Goal: Task Accomplishment & Management: Use online tool/utility

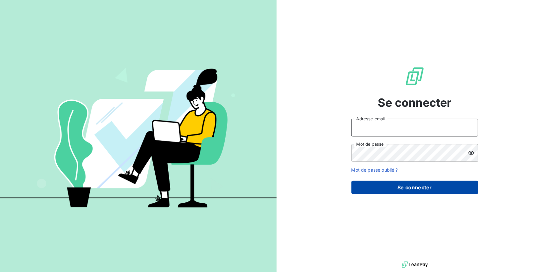
type input "[EMAIL_ADDRESS][DOMAIN_NAME]"
click at [427, 188] on button "Se connecter" at bounding box center [414, 187] width 127 height 13
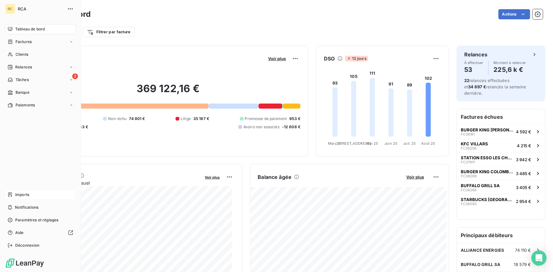
click at [19, 193] on span "Imports" at bounding box center [22, 195] width 14 height 6
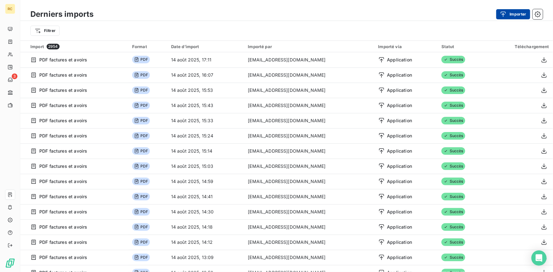
click at [516, 14] on button "Importer" at bounding box center [513, 14] width 34 height 10
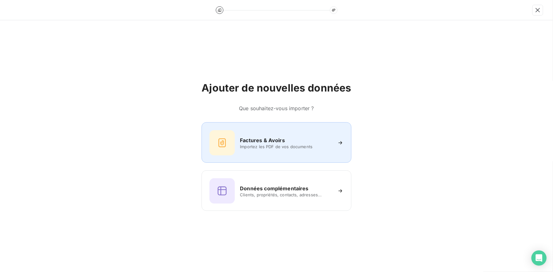
click at [262, 140] on h6 "Factures & Avoirs" at bounding box center [262, 141] width 45 height 8
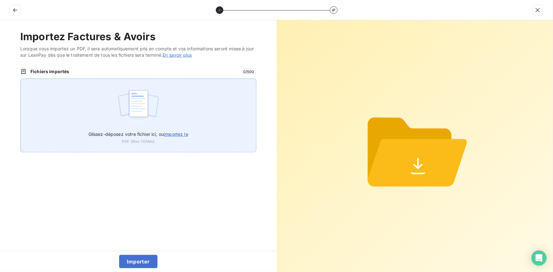
click at [170, 132] on span "importez le" at bounding box center [176, 134] width 24 height 5
click at [21, 79] on input "Glissez-déposez votre fichier ici, ou importez le" at bounding box center [20, 79] width 0 height 0
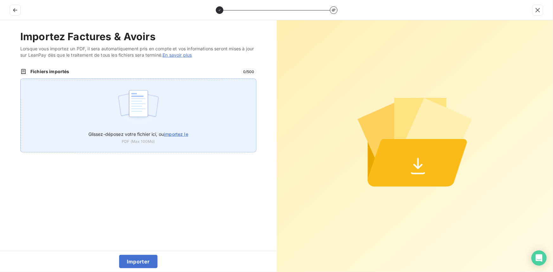
type input "C:\fakepath\FC38536.pdf"
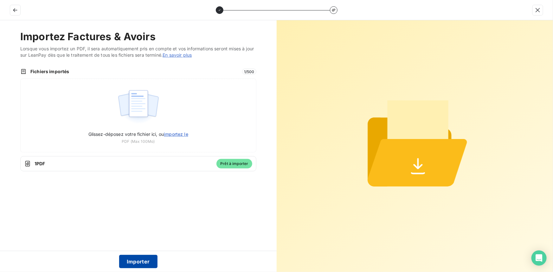
click at [144, 262] on button "Importer" at bounding box center [138, 261] width 38 height 13
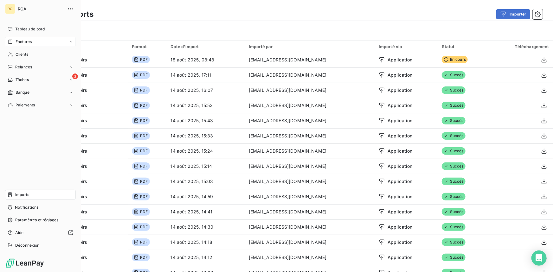
click at [12, 41] on icon at bounding box center [10, 41] width 5 height 5
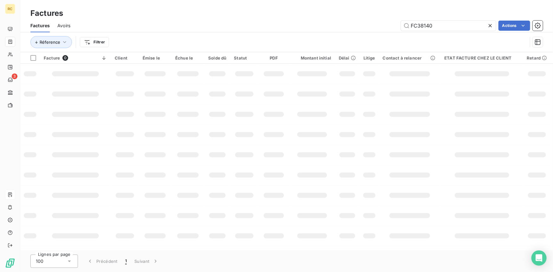
drag, startPoint x: 439, startPoint y: 25, endPoint x: 389, endPoint y: 27, distance: 49.5
click at [389, 27] on div "FC38140 Actions" at bounding box center [310, 26] width 465 height 10
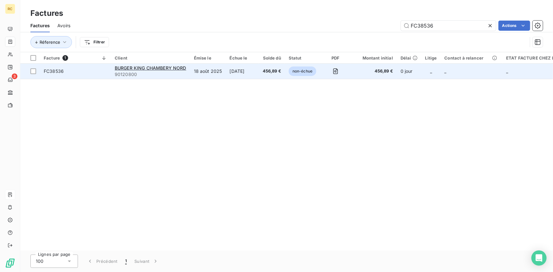
type input "FC38536"
click at [52, 70] on span "FC38536" at bounding box center [54, 70] width 20 height 5
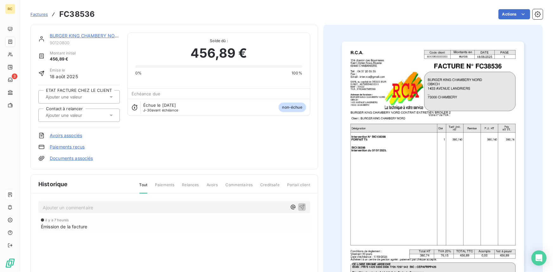
click at [65, 158] on link "Documents associés" at bounding box center [71, 158] width 43 height 6
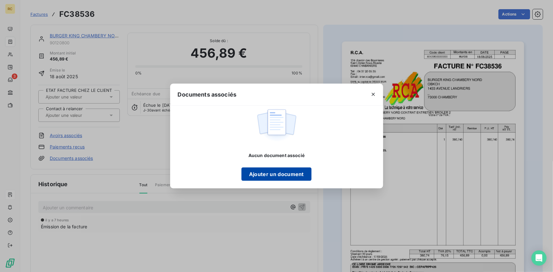
click at [282, 174] on button "Ajouter un document" at bounding box center [276, 174] width 70 height 13
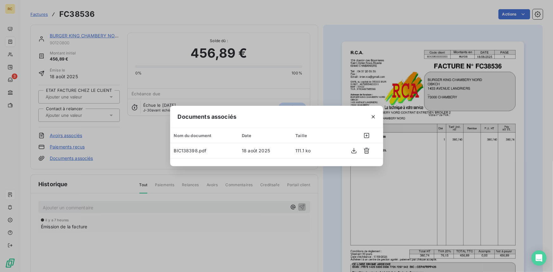
click at [329, 67] on div "Documents associés Nom du document Date Taille BIC138398.pdf 18 août 2025 111.1…" at bounding box center [276, 136] width 553 height 272
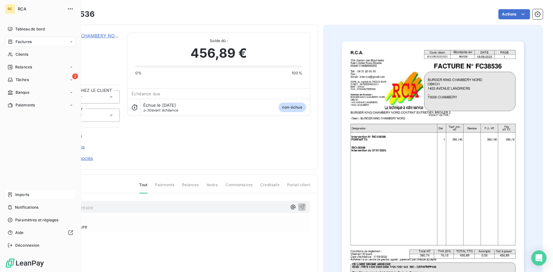
click at [12, 192] on icon at bounding box center [10, 194] width 5 height 5
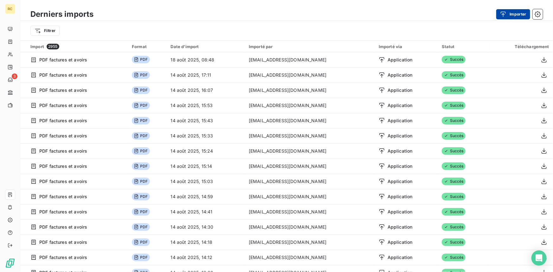
click at [512, 12] on button "Importer" at bounding box center [513, 14] width 34 height 10
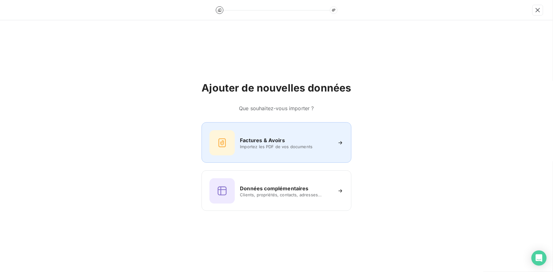
click at [258, 138] on h6 "Factures & Avoirs" at bounding box center [262, 141] width 45 height 8
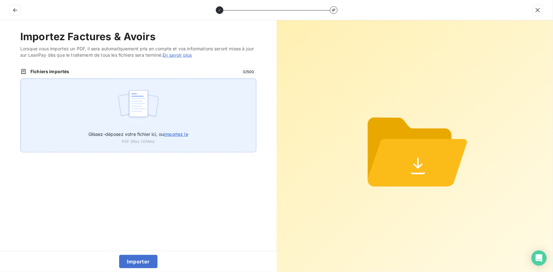
click at [182, 135] on span "importez le" at bounding box center [176, 134] width 24 height 5
click at [21, 79] on input "Glissez-déposez votre fichier ici, ou importez le" at bounding box center [20, 79] width 0 height 0
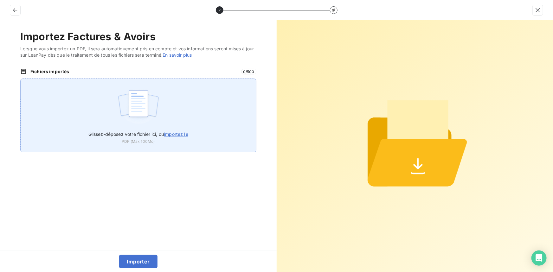
type input "C:\fakepath\FC38538.pdf"
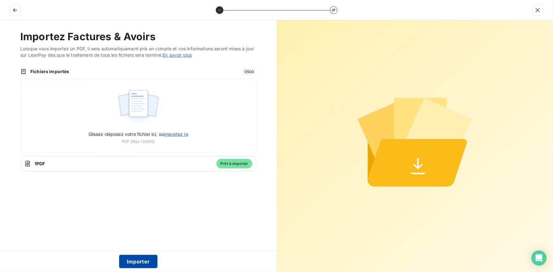
click at [131, 262] on button "Importer" at bounding box center [138, 261] width 38 height 13
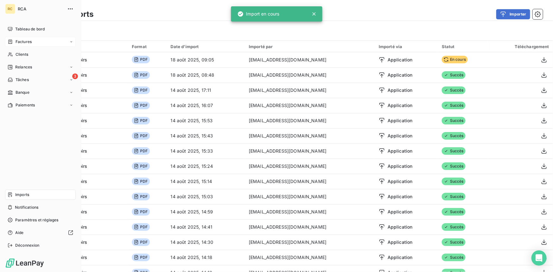
click at [14, 41] on div "Factures" at bounding box center [20, 42] width 24 height 6
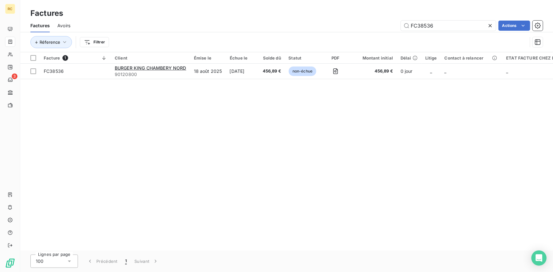
drag, startPoint x: 440, startPoint y: 24, endPoint x: 373, endPoint y: 23, distance: 66.6
click at [373, 23] on div "FC38536 Actions" at bounding box center [310, 26] width 465 height 10
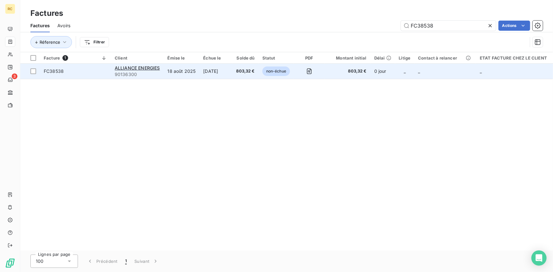
type input "FC38538"
click at [67, 71] on span "FC38538" at bounding box center [75, 71] width 63 height 6
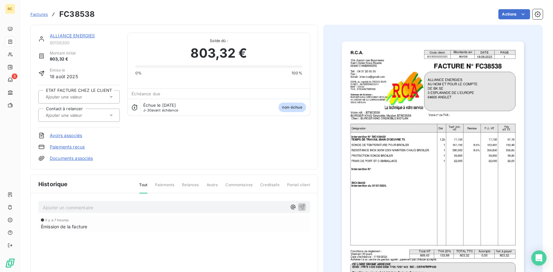
click at [85, 156] on link "Documents associés" at bounding box center [71, 158] width 43 height 6
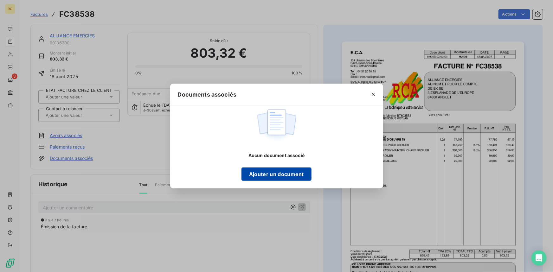
click at [276, 170] on button "Ajouter un document" at bounding box center [276, 174] width 70 height 13
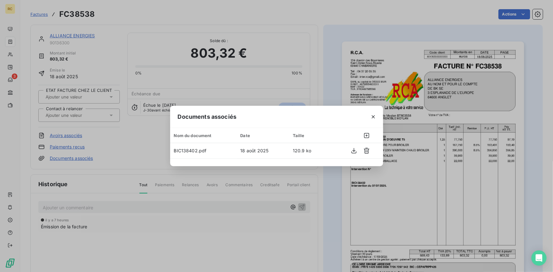
click at [321, 74] on div "Documents associés Nom du document Date Taille BIC138402.pdf 18 août 2025 120.9…" at bounding box center [276, 136] width 553 height 272
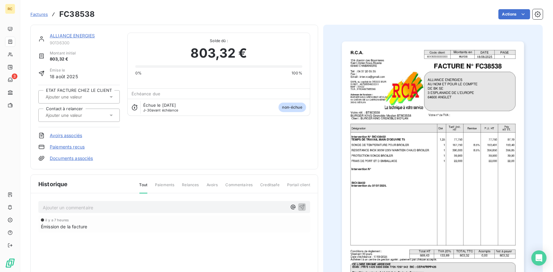
click at [116, 113] on div at bounding box center [78, 115] width 81 height 13
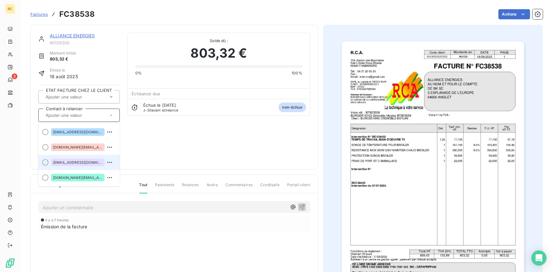
click at [82, 162] on span "factures@alliance-energies.fr" at bounding box center [78, 163] width 50 height 4
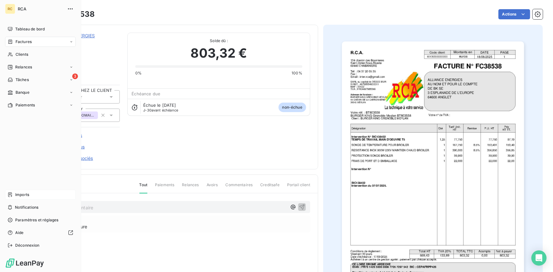
click at [19, 195] on span "Imports" at bounding box center [22, 195] width 14 height 6
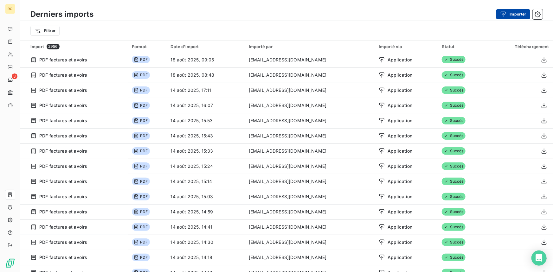
click at [517, 13] on button "Importer" at bounding box center [513, 14] width 34 height 10
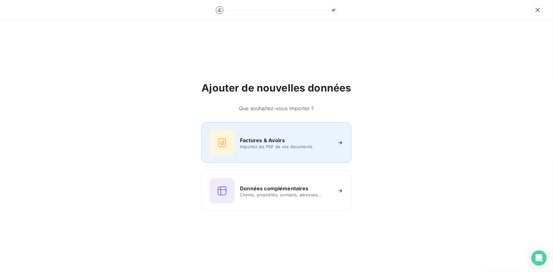
click at [274, 139] on h6 "Factures & Avoirs" at bounding box center [262, 141] width 45 height 8
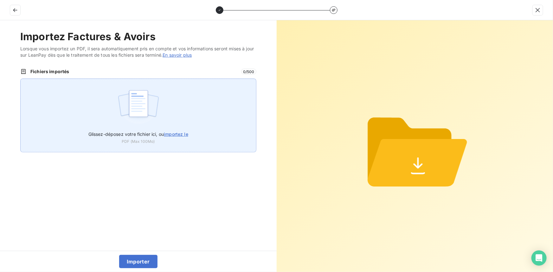
click at [173, 136] on span "importez le" at bounding box center [176, 134] width 24 height 5
click at [21, 79] on input "Glissez-déposez votre fichier ici, ou importez le" at bounding box center [20, 79] width 0 height 0
type input "C:\fakepath\FC38539.pdf"
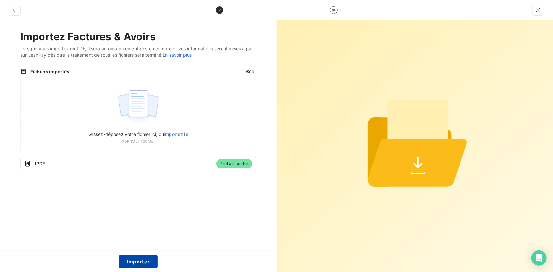
click at [142, 260] on button "Importer" at bounding box center [138, 261] width 38 height 13
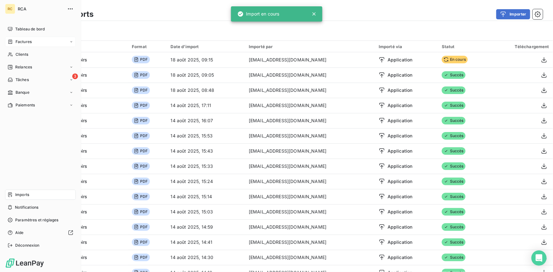
click at [13, 42] on div "Factures" at bounding box center [20, 42] width 24 height 6
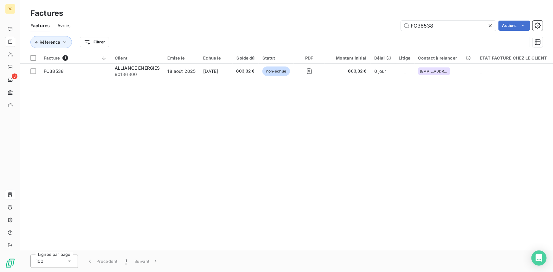
drag, startPoint x: 438, startPoint y: 25, endPoint x: 379, endPoint y: 26, distance: 59.3
click at [379, 26] on div "FC38538 Actions" at bounding box center [310, 26] width 465 height 10
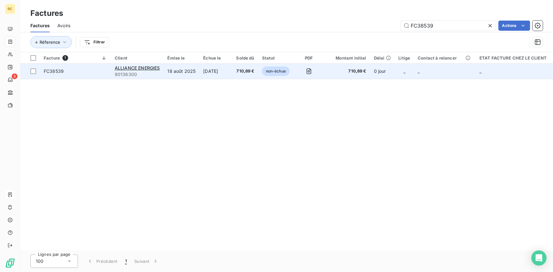
type input "FC38539"
click at [54, 73] on span "FC38539" at bounding box center [54, 70] width 20 height 5
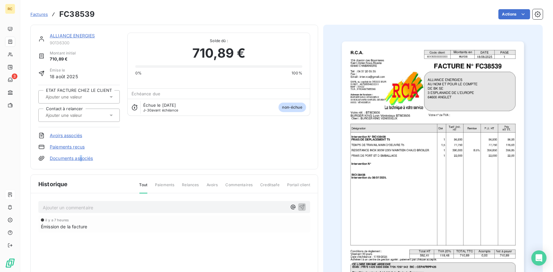
click at [82, 159] on link "Documents associés" at bounding box center [71, 158] width 43 height 6
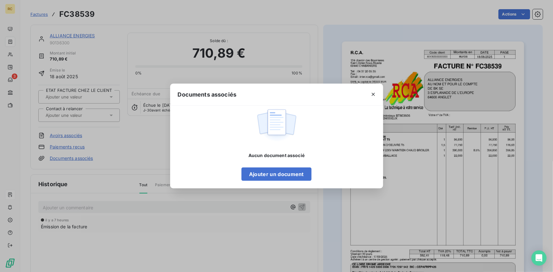
click at [88, 156] on div "Documents associés Aucun document associé Ajouter un document" at bounding box center [276, 136] width 553 height 272
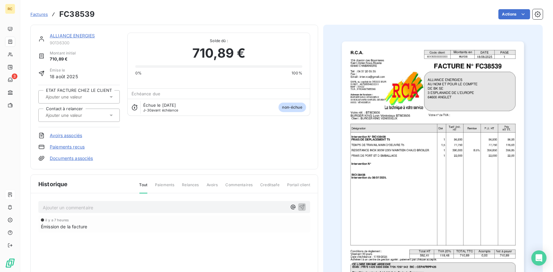
click at [88, 158] on link "Documents associés" at bounding box center [71, 158] width 43 height 6
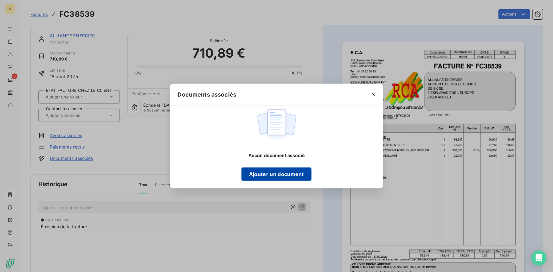
click at [281, 173] on button "Ajouter un document" at bounding box center [276, 174] width 70 height 13
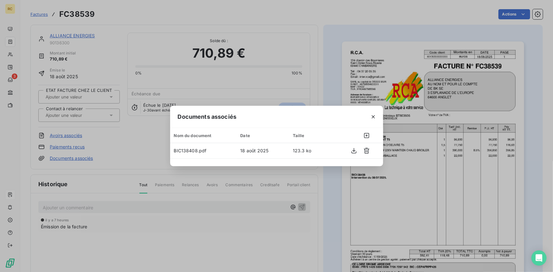
click at [326, 54] on div "Documents associés Nom du document Date Taille BIC138408.pdf 18 août 2025 123.3…" at bounding box center [276, 136] width 553 height 272
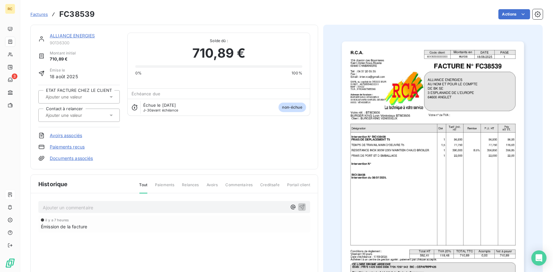
click at [109, 115] on icon at bounding box center [111, 115] width 6 height 6
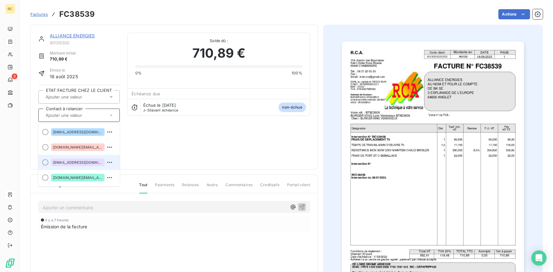
click at [86, 163] on span "factures@alliance-energies.fr" at bounding box center [78, 163] width 50 height 4
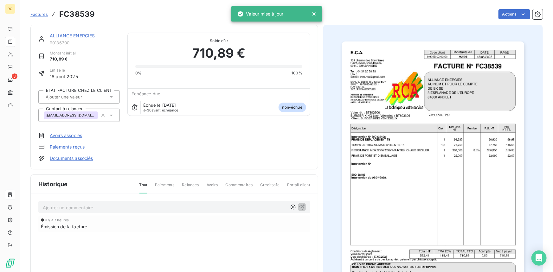
click at [154, 152] on div "ALLIANCE ENERGIES 90136300 Montant initial 710,89 € Émise le 18 août 2025 ETAT …" at bounding box center [174, 97] width 272 height 129
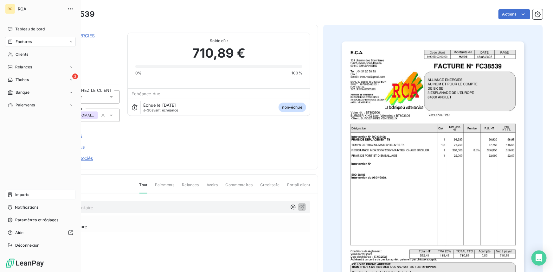
click at [13, 43] on div "Factures" at bounding box center [20, 42] width 24 height 6
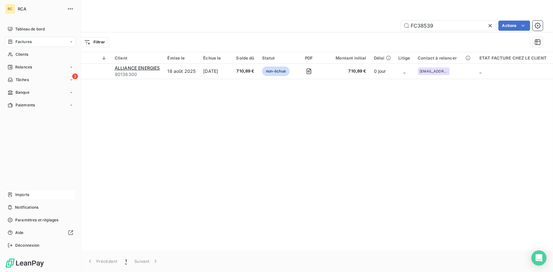
click at [26, 192] on span "Imports" at bounding box center [22, 195] width 14 height 6
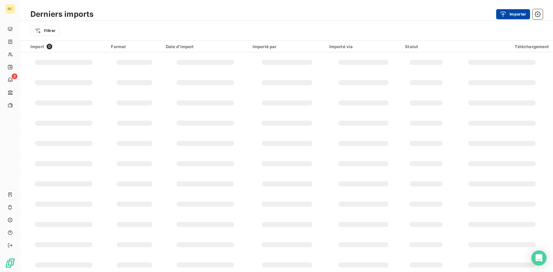
click at [519, 11] on button "Importer" at bounding box center [513, 14] width 34 height 10
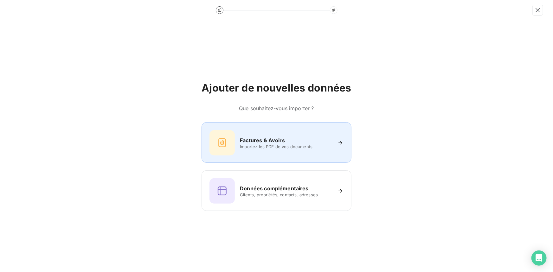
click at [259, 141] on h6 "Factures & Avoirs" at bounding box center [262, 141] width 45 height 8
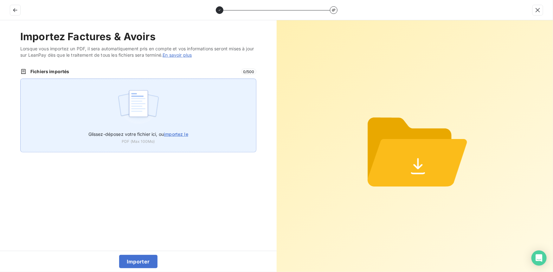
click at [176, 133] on span "importez le" at bounding box center [176, 134] width 24 height 5
click at [21, 79] on input "Glissez-déposez votre fichier ici, ou importez le" at bounding box center [20, 79] width 0 height 0
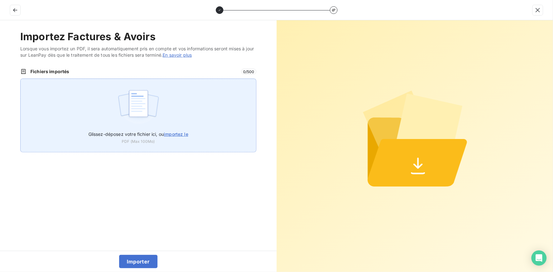
type input "C:\fakepath\FC38541.pdf"
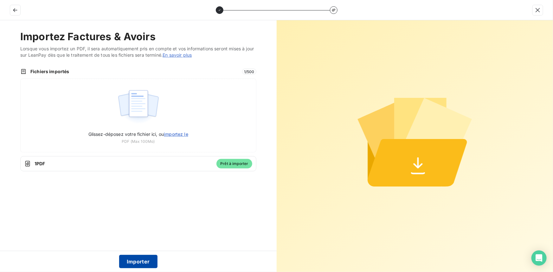
click at [142, 263] on button "Importer" at bounding box center [138, 261] width 38 height 13
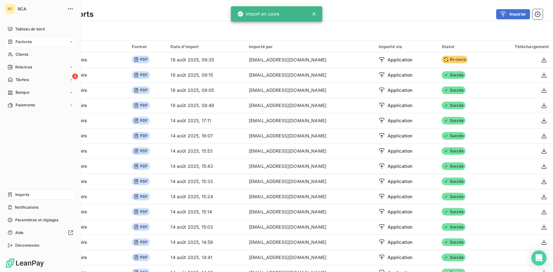
click at [17, 42] on span "Factures" at bounding box center [24, 42] width 16 height 6
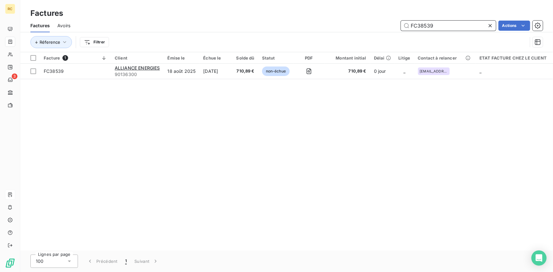
drag, startPoint x: 434, startPoint y: 25, endPoint x: 392, endPoint y: 23, distance: 42.5
click at [392, 23] on div "FC38539 Actions" at bounding box center [310, 26] width 465 height 10
paste input "41"
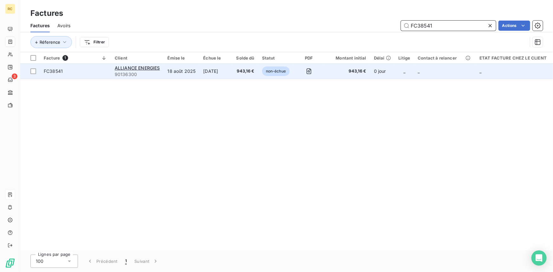
type input "FC38541"
click at [54, 70] on span "FC38541" at bounding box center [53, 70] width 19 height 5
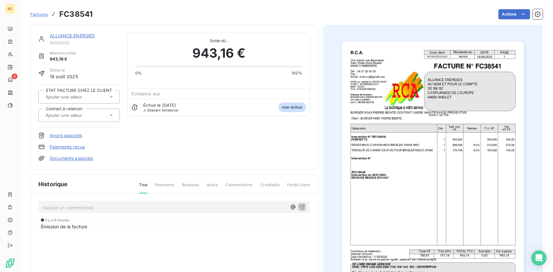
click at [65, 158] on link "Documents associés" at bounding box center [71, 158] width 43 height 6
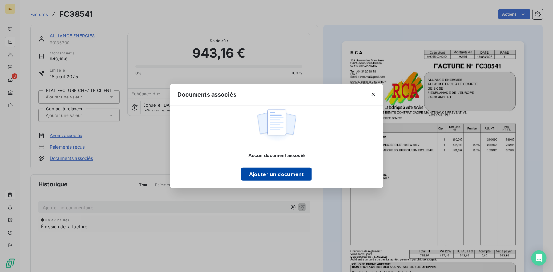
click at [260, 173] on button "Ajouter un document" at bounding box center [276, 174] width 70 height 13
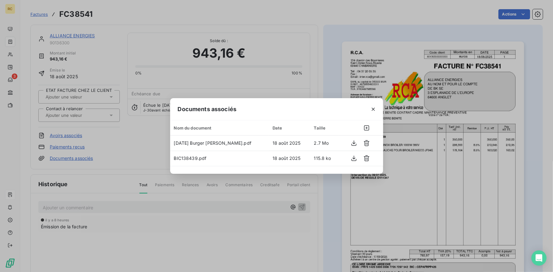
click at [326, 69] on div "Documents associés Nom du document Date Taille 2025-07-09 Burger king Pierre bé…" at bounding box center [276, 136] width 553 height 272
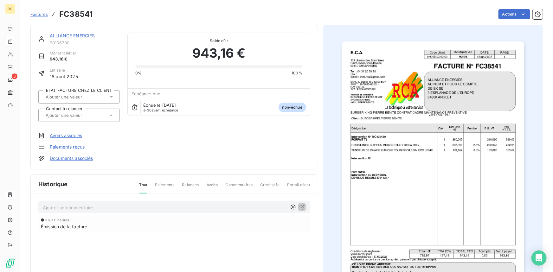
click at [110, 114] on icon at bounding box center [111, 115] width 6 height 6
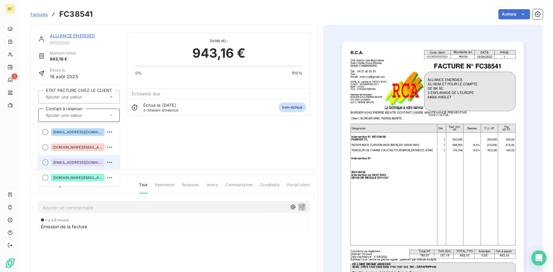
click at [85, 162] on span "factures@alliance-energies.fr" at bounding box center [78, 163] width 50 height 4
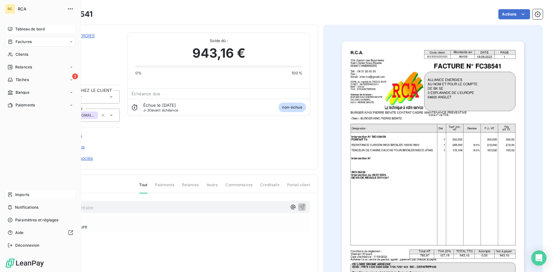
click at [19, 27] on span "Tableau de bord" at bounding box center [29, 29] width 29 height 6
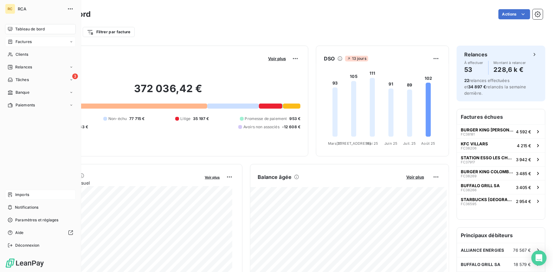
click at [10, 193] on icon at bounding box center [10, 195] width 4 height 4
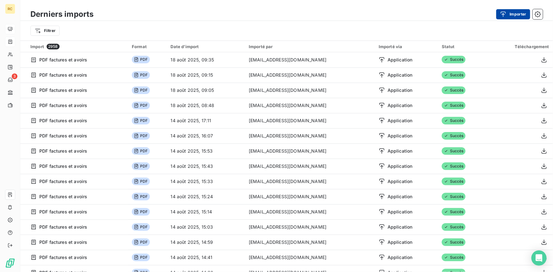
click at [519, 10] on button "Importer" at bounding box center [513, 14] width 34 height 10
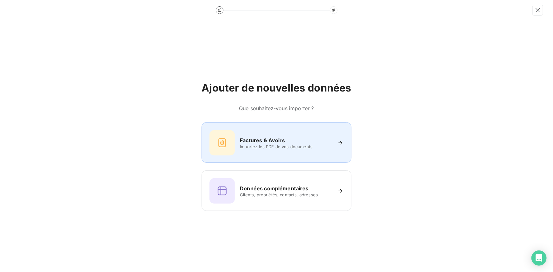
click at [257, 141] on h6 "Factures & Avoirs" at bounding box center [262, 141] width 45 height 8
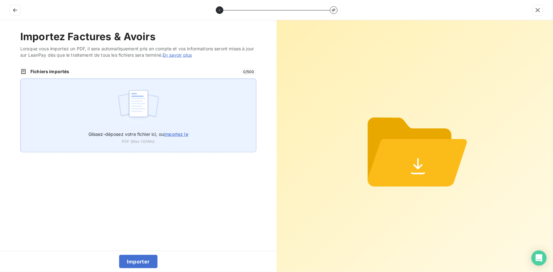
click at [175, 133] on span "importez le" at bounding box center [176, 134] width 24 height 5
click at [21, 79] on input "Glissez-déposez votre fichier ici, ou importez le" at bounding box center [20, 79] width 0 height 0
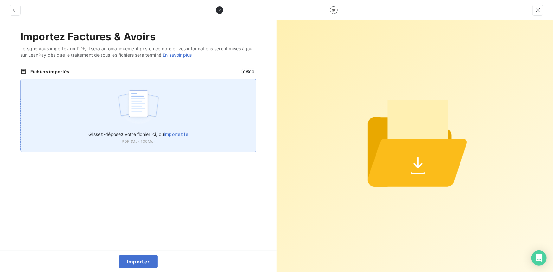
type input "C:\fakepath\FC38542.pdf"
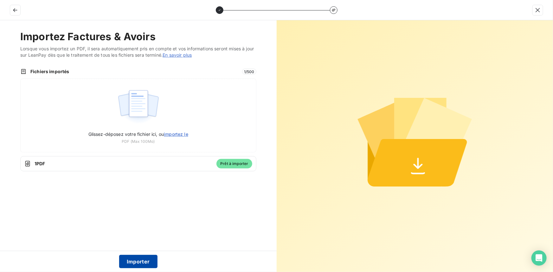
click at [138, 264] on button "Importer" at bounding box center [138, 261] width 38 height 13
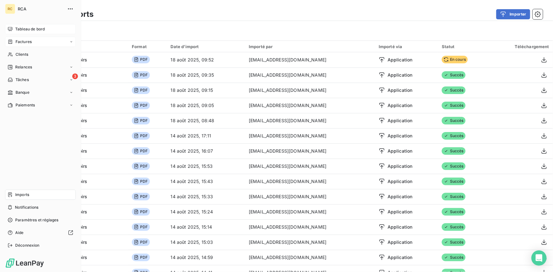
click at [13, 39] on icon at bounding box center [10, 41] width 5 height 5
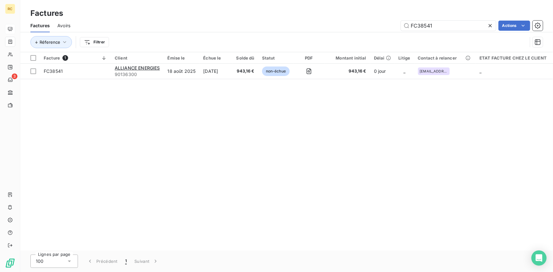
drag, startPoint x: 436, startPoint y: 23, endPoint x: 391, endPoint y: 25, distance: 45.7
click at [391, 25] on div "FC38541 Actions" at bounding box center [310, 26] width 465 height 10
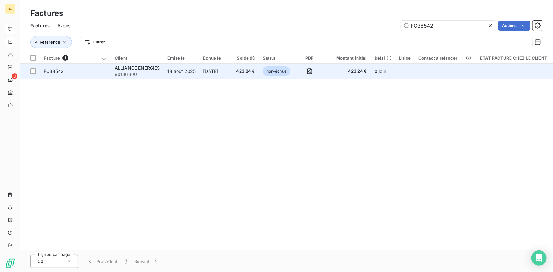
type input "FC38542"
click at [48, 72] on span "FC38542" at bounding box center [54, 70] width 20 height 5
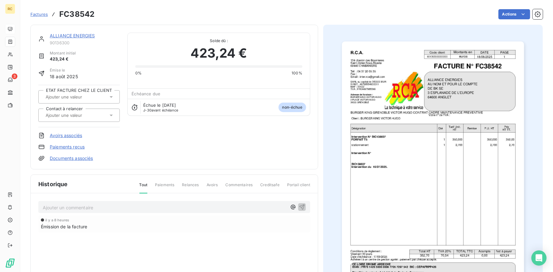
click at [57, 158] on link "Documents associés" at bounding box center [71, 158] width 43 height 6
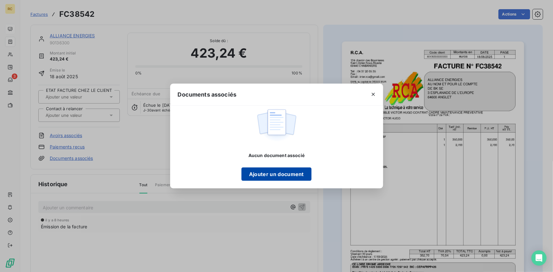
click at [286, 169] on button "Ajouter un document" at bounding box center [276, 174] width 70 height 13
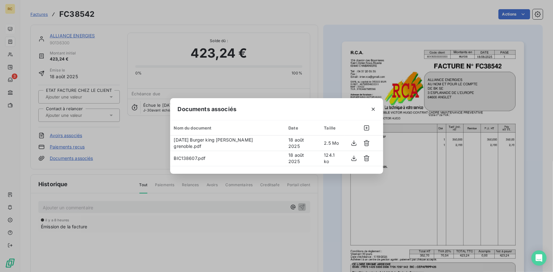
click at [119, 139] on div "Documents associés Nom du document Date Taille 2025-07-16 Burger king victor Hu…" at bounding box center [276, 136] width 553 height 272
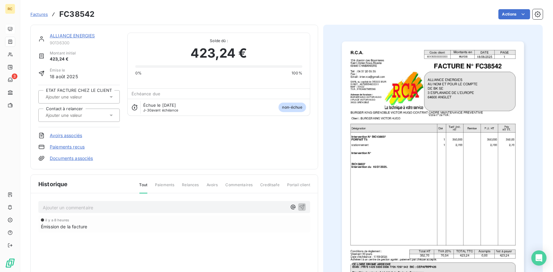
click at [106, 115] on div at bounding box center [76, 115] width 64 height 8
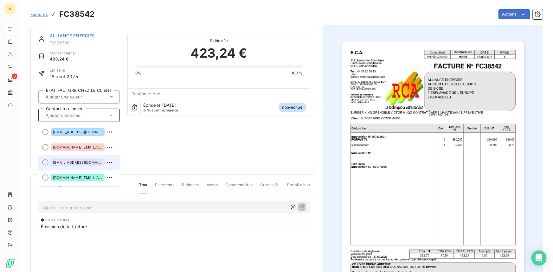
click at [76, 161] on span "factures@alliance-energies.fr" at bounding box center [78, 163] width 50 height 4
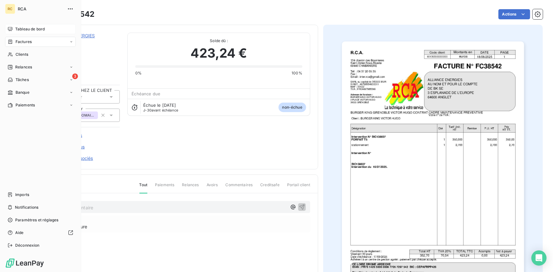
drag, startPoint x: 16, startPoint y: 196, endPoint x: 24, endPoint y: 190, distance: 11.0
click at [16, 196] on span "Imports" at bounding box center [22, 195] width 14 height 6
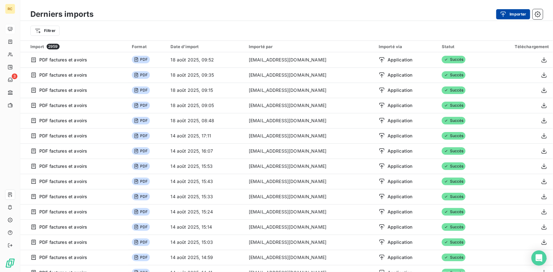
click at [508, 14] on div "button" at bounding box center [505, 14] width 10 height 6
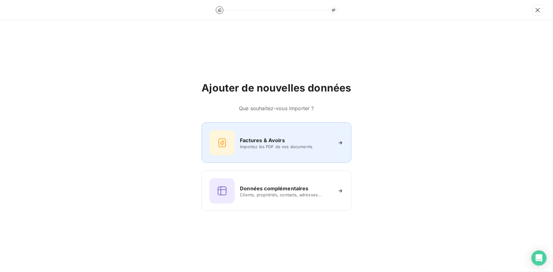
click at [252, 146] on span "Importez les PDF de vos documents" at bounding box center [286, 146] width 92 height 5
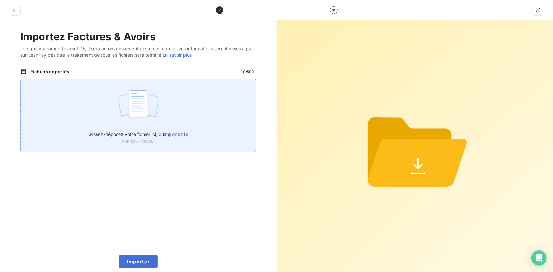
click at [166, 134] on span "importez le" at bounding box center [176, 134] width 24 height 5
click at [21, 79] on input "Glissez-déposez votre fichier ici, ou importez le" at bounding box center [20, 79] width 0 height 0
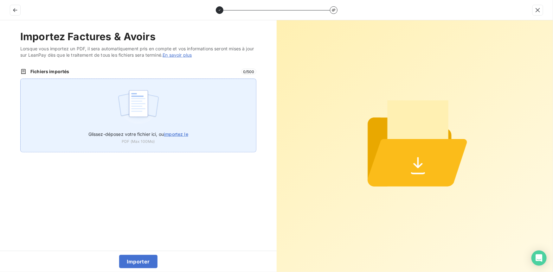
type input "C:\fakepath\FC38543.pdf"
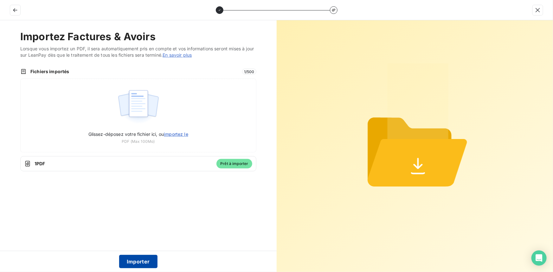
click at [132, 263] on button "Importer" at bounding box center [138, 261] width 38 height 13
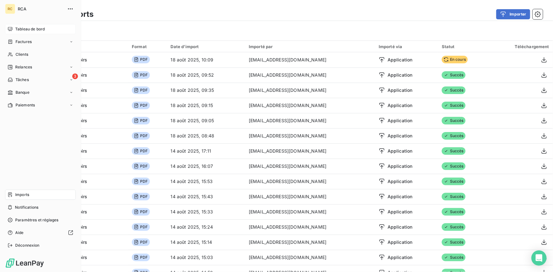
click at [19, 196] on span "Imports" at bounding box center [22, 195] width 14 height 6
click at [23, 42] on span "Factures" at bounding box center [24, 42] width 16 height 6
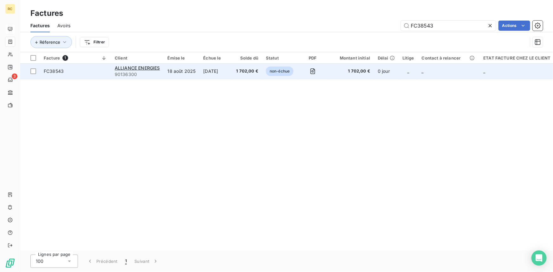
type input "FC38543"
click at [47, 70] on span "FC38543" at bounding box center [54, 70] width 20 height 5
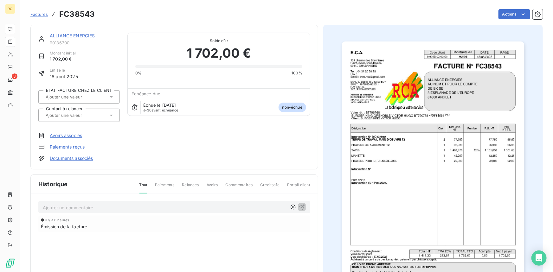
click at [79, 156] on link "Documents associés" at bounding box center [71, 158] width 43 height 6
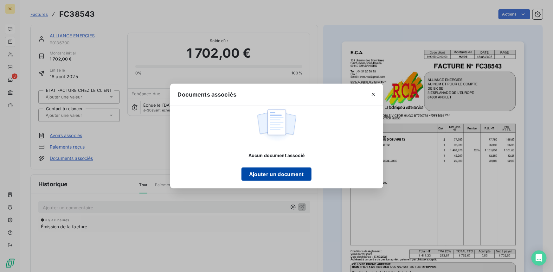
click at [257, 180] on button "Ajouter un document" at bounding box center [276, 174] width 70 height 13
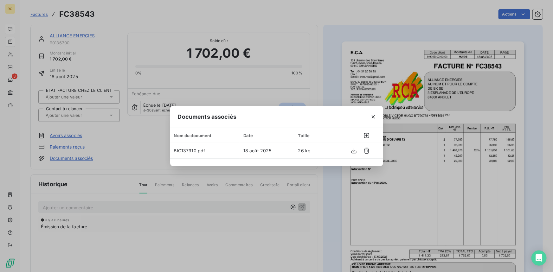
click at [108, 115] on div "Documents associés Nom du document Date Taille BIC137910.pdf 18 août 2025 26 ko" at bounding box center [276, 136] width 553 height 272
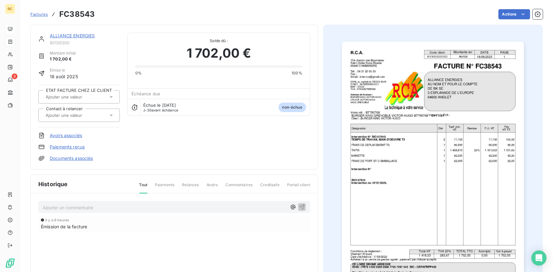
click at [112, 115] on icon at bounding box center [111, 115] width 6 height 6
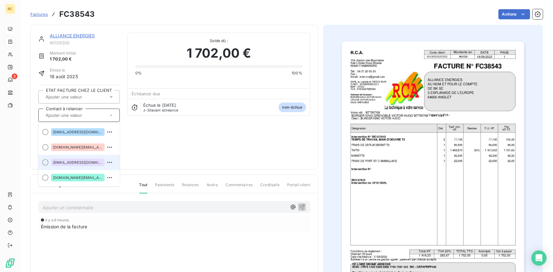
click at [89, 163] on span "factures@alliance-energies.fr" at bounding box center [78, 163] width 50 height 4
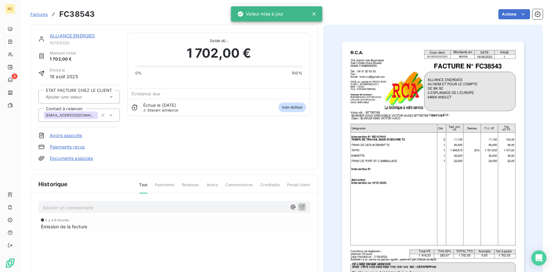
click at [138, 159] on div "ALLIANCE ENERGIES 90136300 Montant initial 1 702,00 € Émise le 18 août 2025 ETA…" at bounding box center [174, 97] width 272 height 129
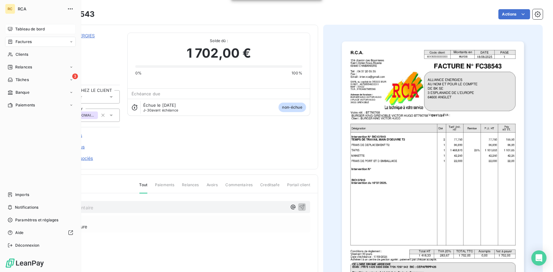
click at [14, 41] on div "Factures" at bounding box center [20, 42] width 24 height 6
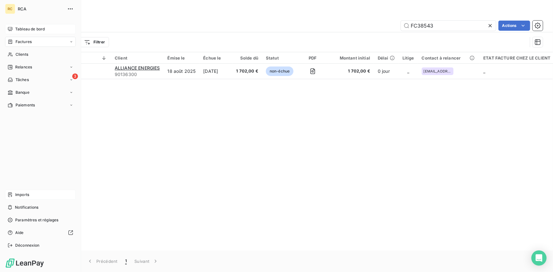
click at [11, 193] on icon at bounding box center [10, 194] width 5 height 5
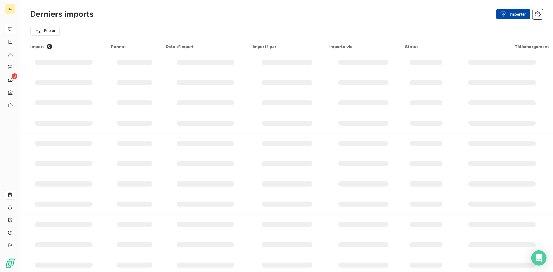
click at [517, 13] on button "Importer" at bounding box center [513, 14] width 34 height 10
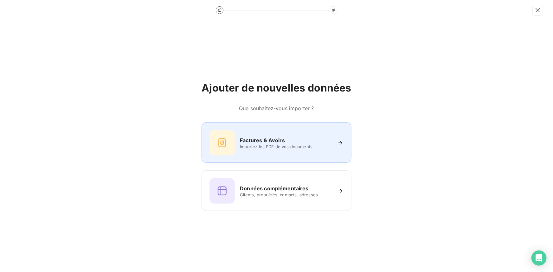
click at [253, 133] on div "Factures & Avoirs Importez les PDF de vos documents" at bounding box center [276, 142] width 134 height 25
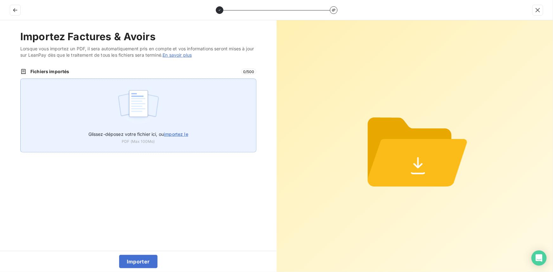
click at [168, 135] on span "importez le" at bounding box center [176, 134] width 24 height 5
click at [21, 79] on input "Glissez-déposez votre fichier ici, ou importez le" at bounding box center [20, 79] width 0 height 0
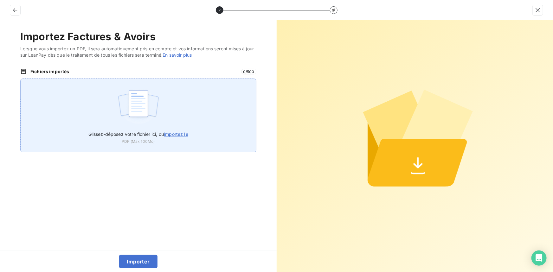
type input "C:\fakepath\FC38544.pdf"
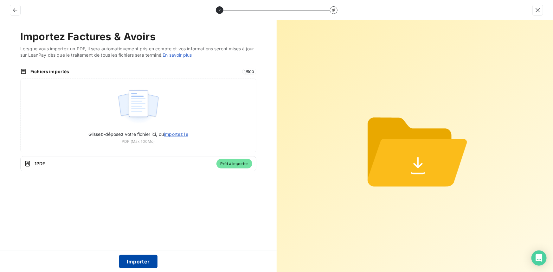
click at [138, 265] on button "Importer" at bounding box center [138, 261] width 38 height 13
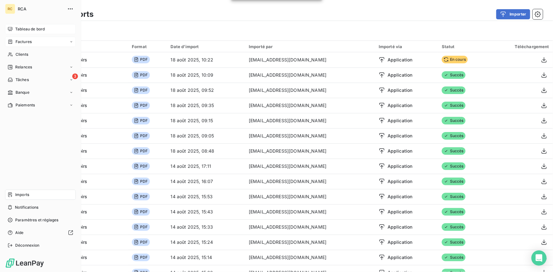
click at [27, 40] on span "Factures" at bounding box center [24, 42] width 16 height 6
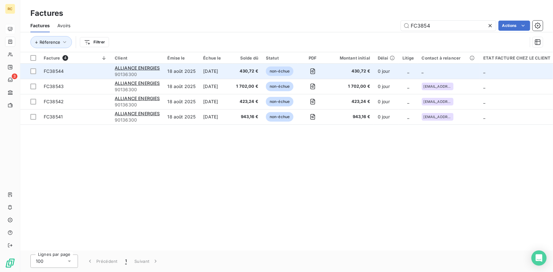
type input "FC3854"
click at [67, 70] on span "FC38544" at bounding box center [75, 71] width 63 height 6
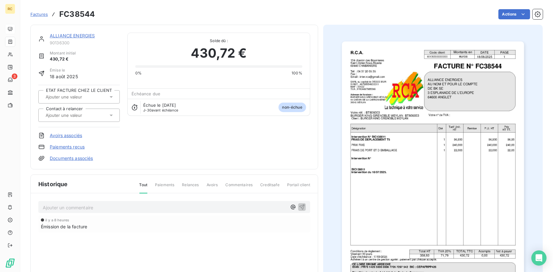
click at [79, 158] on link "Documents associés" at bounding box center [71, 158] width 43 height 6
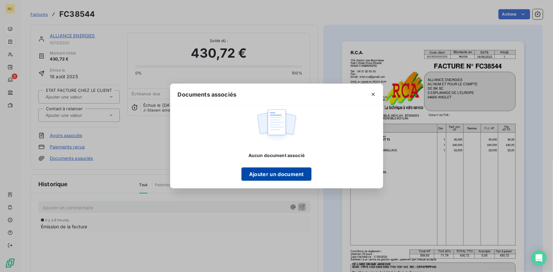
click at [273, 177] on button "Ajouter un document" at bounding box center [276, 174] width 70 height 13
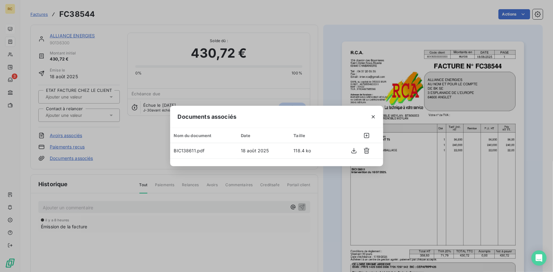
click at [322, 41] on div "Documents associés Nom du document Date Taille BIC138611.pdf 18 août 2025 118.4…" at bounding box center [276, 136] width 553 height 272
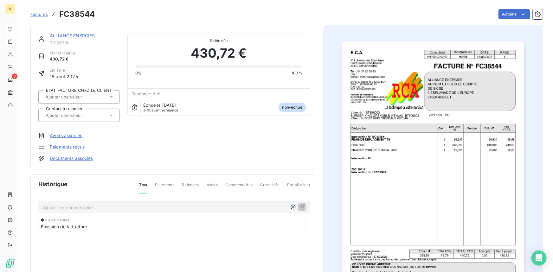
drag, startPoint x: 109, startPoint y: 110, endPoint x: 99, endPoint y: 113, distance: 11.1
click at [110, 110] on div at bounding box center [78, 115] width 81 height 13
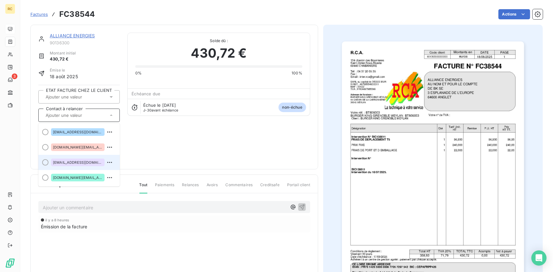
click at [70, 163] on span "factures@alliance-energies.fr" at bounding box center [78, 163] width 50 height 4
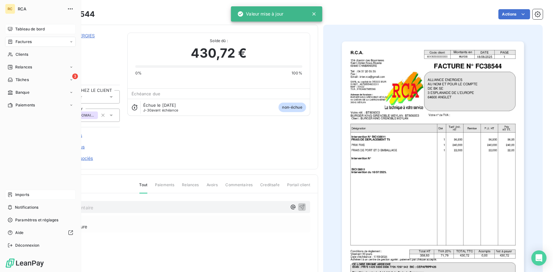
click at [22, 199] on div "Imports" at bounding box center [40, 195] width 71 height 10
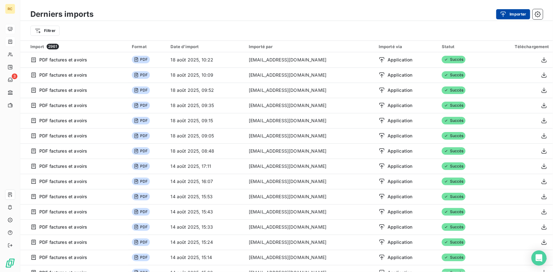
click at [512, 11] on button "Importer" at bounding box center [513, 14] width 34 height 10
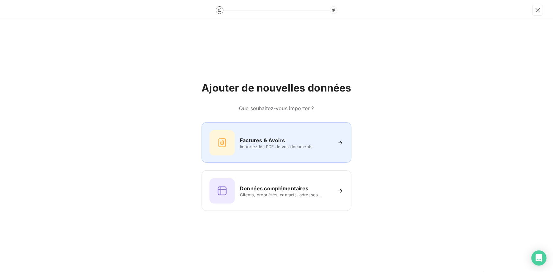
click at [266, 142] on h6 "Factures & Avoirs" at bounding box center [262, 141] width 45 height 8
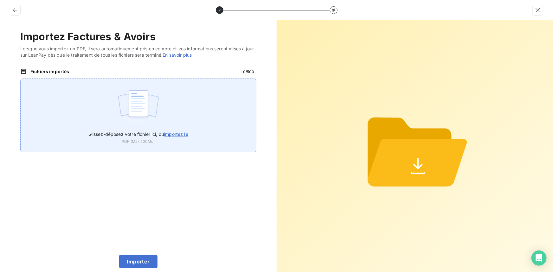
click at [190, 135] on div "Glissez-déposez votre fichier ici, ou importez le PDF (Max 100Mo)" at bounding box center [138, 116] width 236 height 74
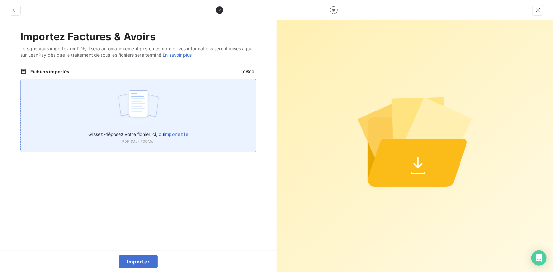
type input "C:\fakepath\FC38546.pdf"
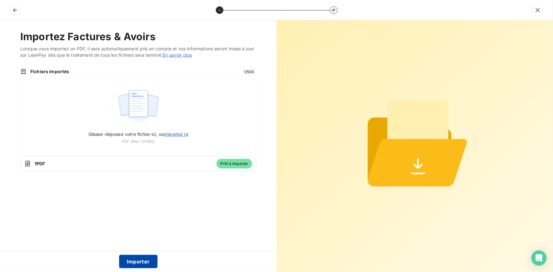
click at [136, 262] on button "Importer" at bounding box center [138, 261] width 38 height 13
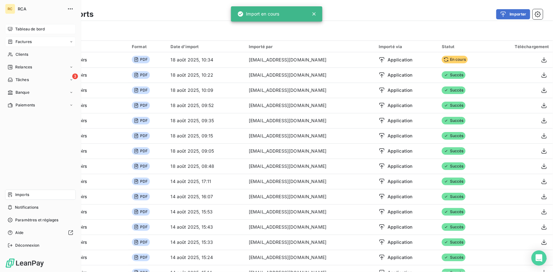
click at [8, 40] on icon at bounding box center [10, 41] width 5 height 5
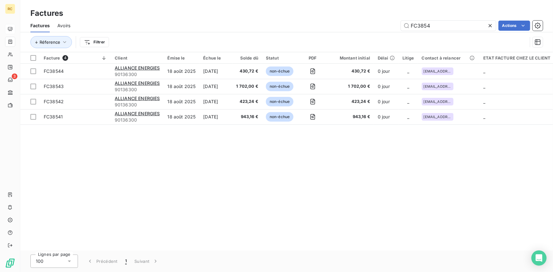
drag, startPoint x: 413, startPoint y: 22, endPoint x: 388, endPoint y: 22, distance: 25.0
click at [388, 22] on div "Factures Avoirs FC3854 Actions" at bounding box center [286, 25] width 533 height 13
drag, startPoint x: 431, startPoint y: 26, endPoint x: 404, endPoint y: 25, distance: 26.6
click at [404, 25] on input "FC3854" at bounding box center [448, 26] width 95 height 10
paste input "BIC137826"
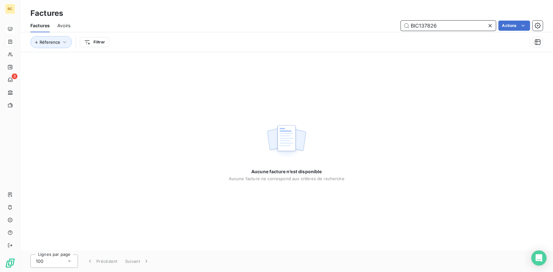
drag, startPoint x: 440, startPoint y: 24, endPoint x: 388, endPoint y: 29, distance: 52.5
click at [388, 29] on div "BIC137826 Actions" at bounding box center [310, 26] width 465 height 10
paste input "FC3854"
click at [412, 24] on input "FC3854" at bounding box center [448, 26] width 95 height 10
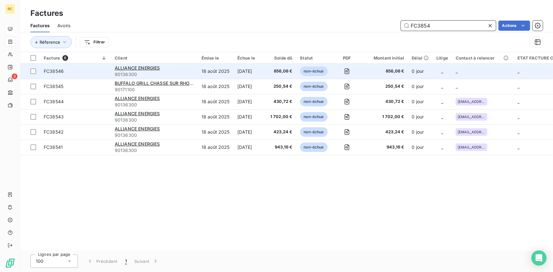
type input "FC3854"
click at [73, 71] on span "FC38546" at bounding box center [75, 71] width 63 height 6
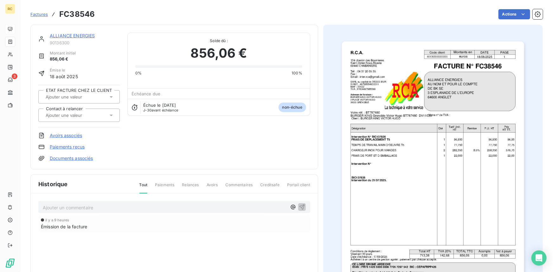
click at [73, 157] on link "Documents associés" at bounding box center [71, 158] width 43 height 6
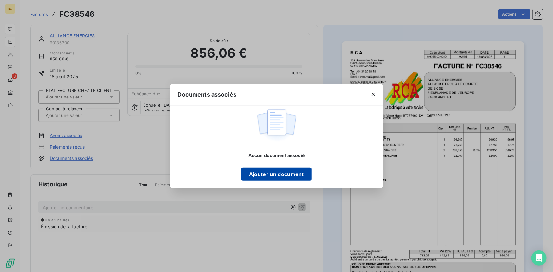
click at [266, 176] on button "Ajouter un document" at bounding box center [276, 174] width 70 height 13
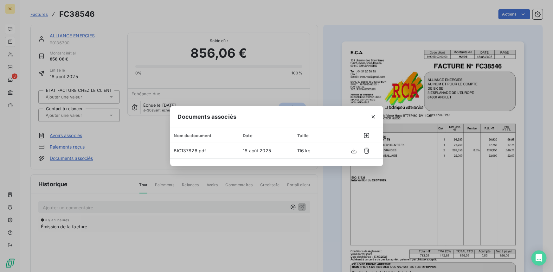
click at [325, 88] on div "Documents associés Nom du document Date Taille BIC137826.pdf 18 août 2025 116 ko" at bounding box center [276, 136] width 553 height 272
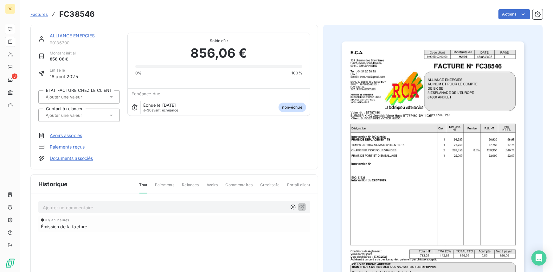
click at [109, 113] on icon at bounding box center [111, 115] width 6 height 6
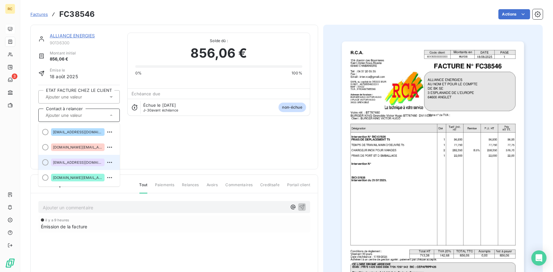
click at [83, 159] on div "factures@alliance-energies.fr" at bounding box center [78, 163] width 54 height 8
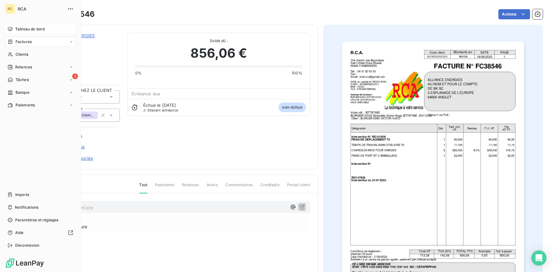
click at [21, 29] on span "Tableau de bord" at bounding box center [29, 29] width 29 height 6
